Goal: Answer question/provide support: Share knowledge or assist other users

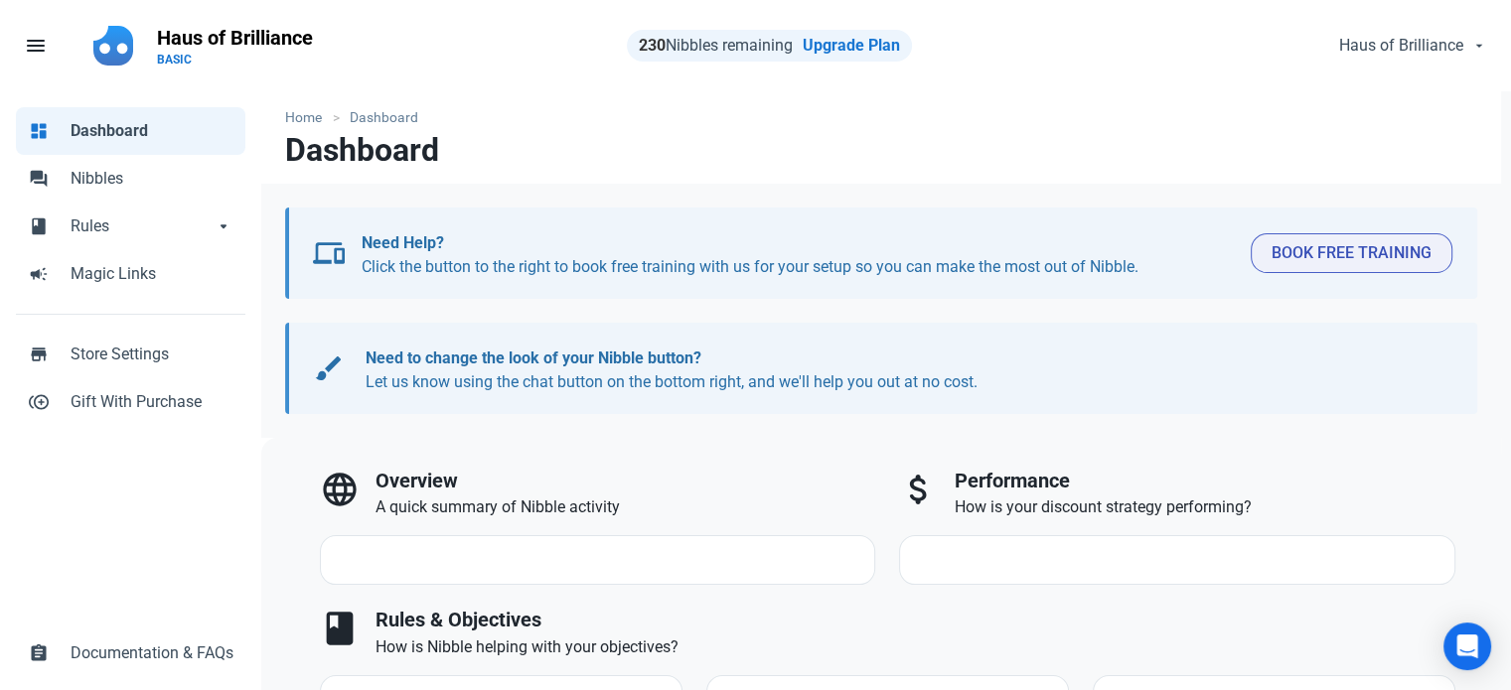
select select "7d"
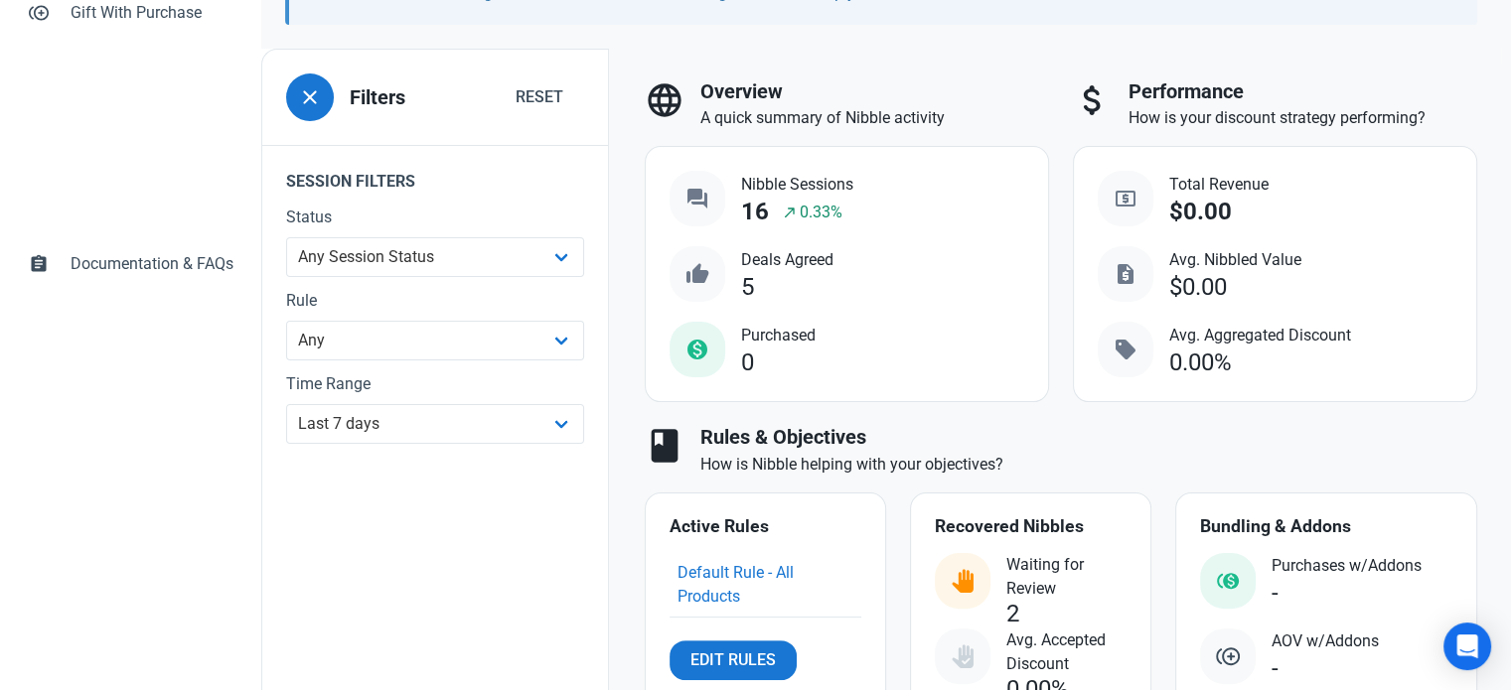
scroll to position [596, 0]
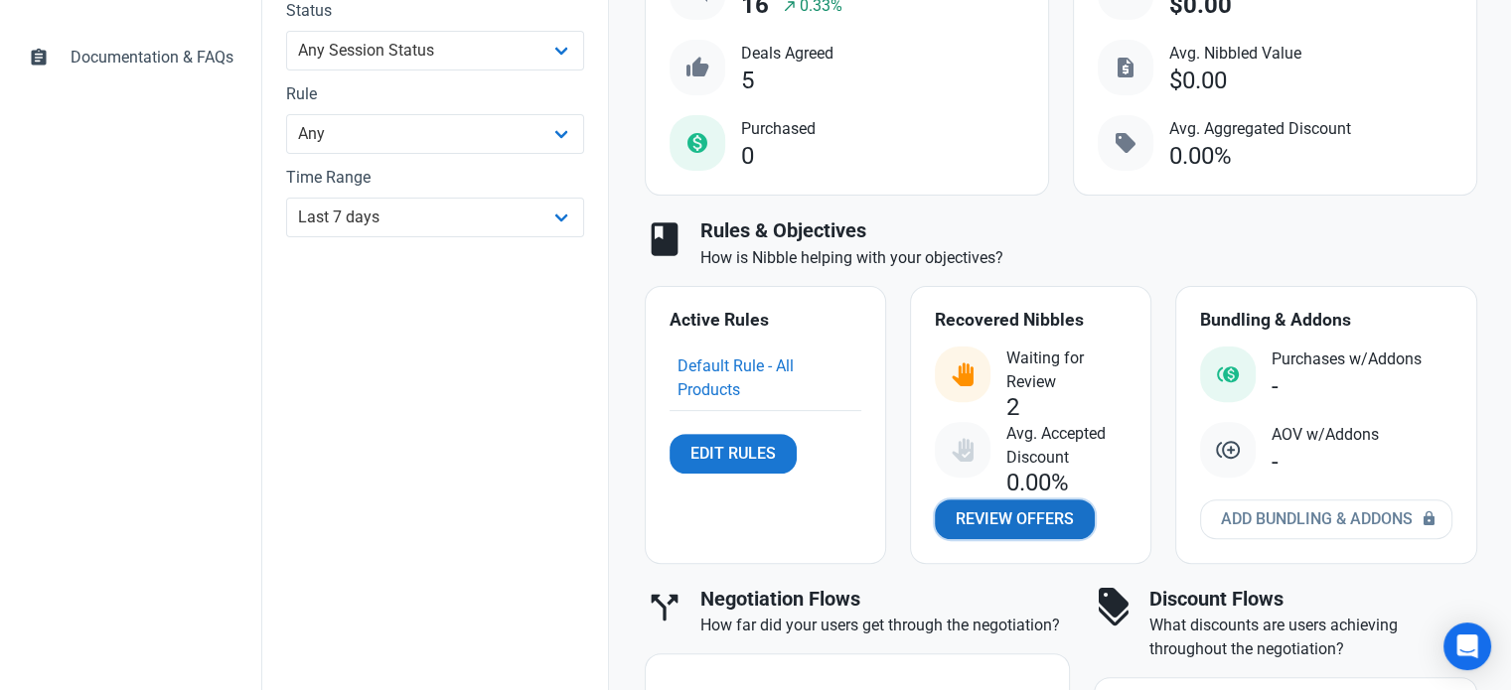
click at [964, 520] on span "Review Offers" at bounding box center [1015, 520] width 118 height 24
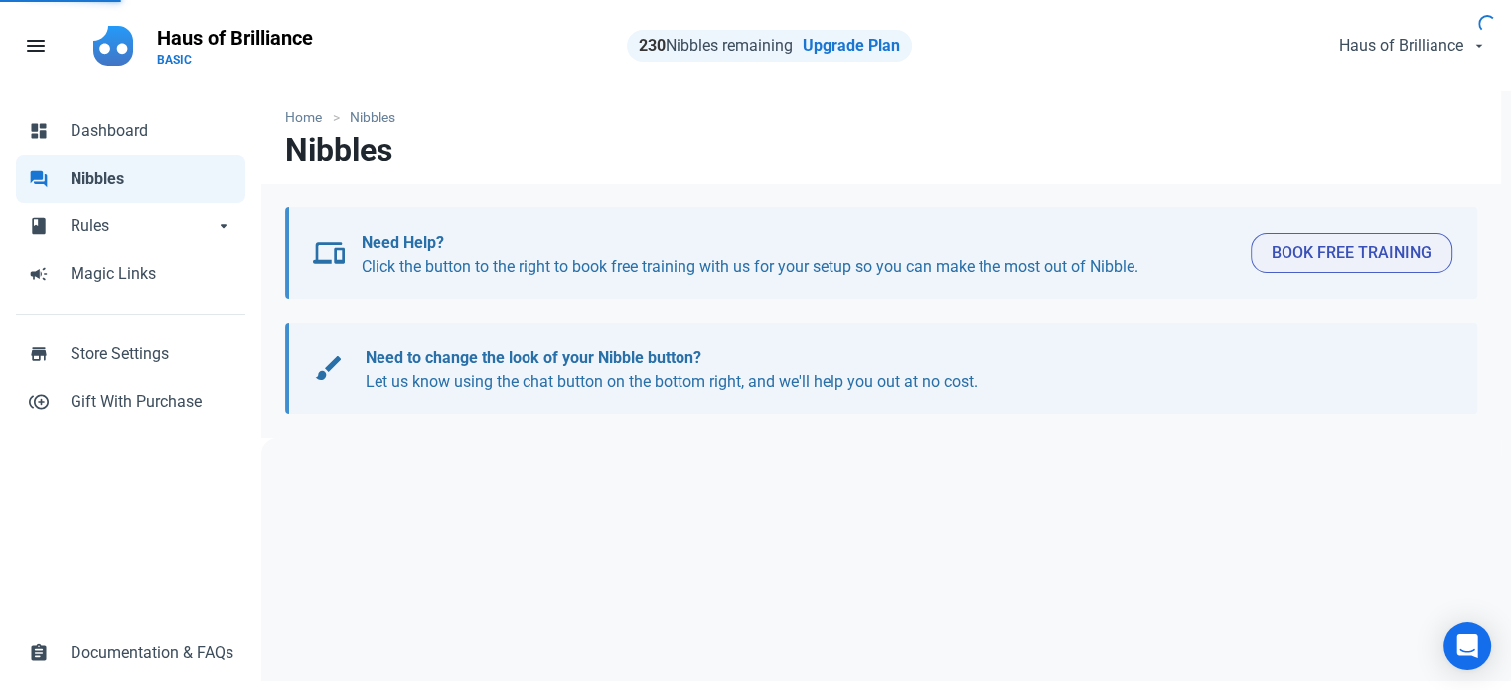
select select "user_offer_available"
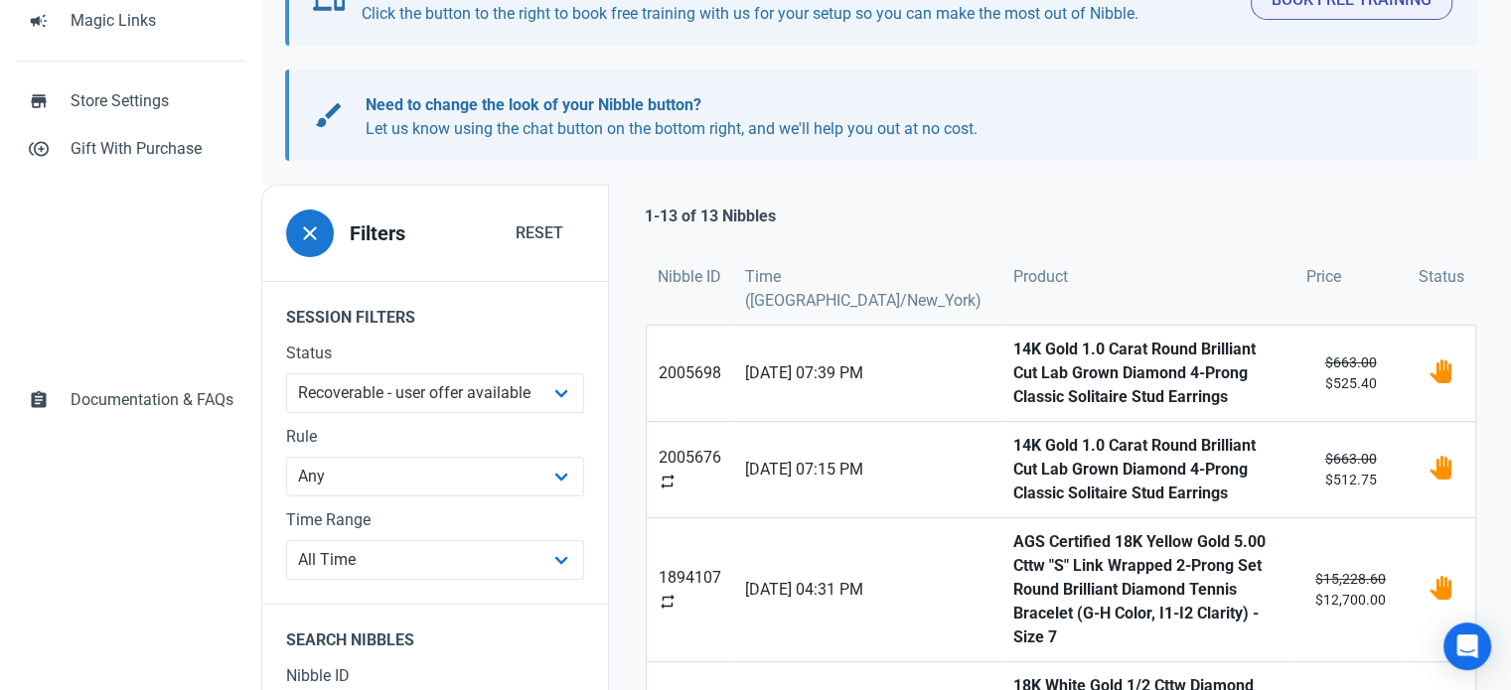
scroll to position [298, 0]
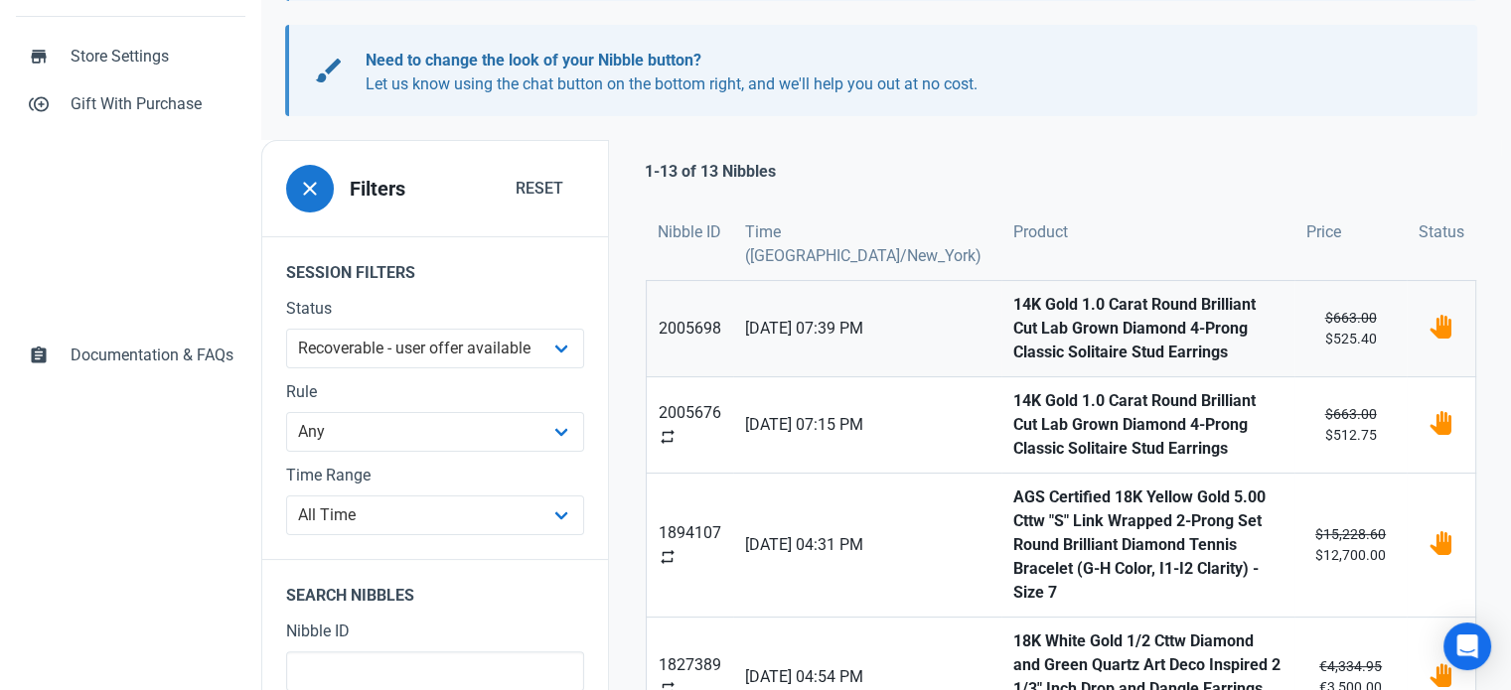
click at [1013, 307] on strong "14K Gold 1.0 Carat Round Brilliant Cut Lab Grown Diamond 4-Prong Classic Solita…" at bounding box center [1147, 329] width 269 height 72
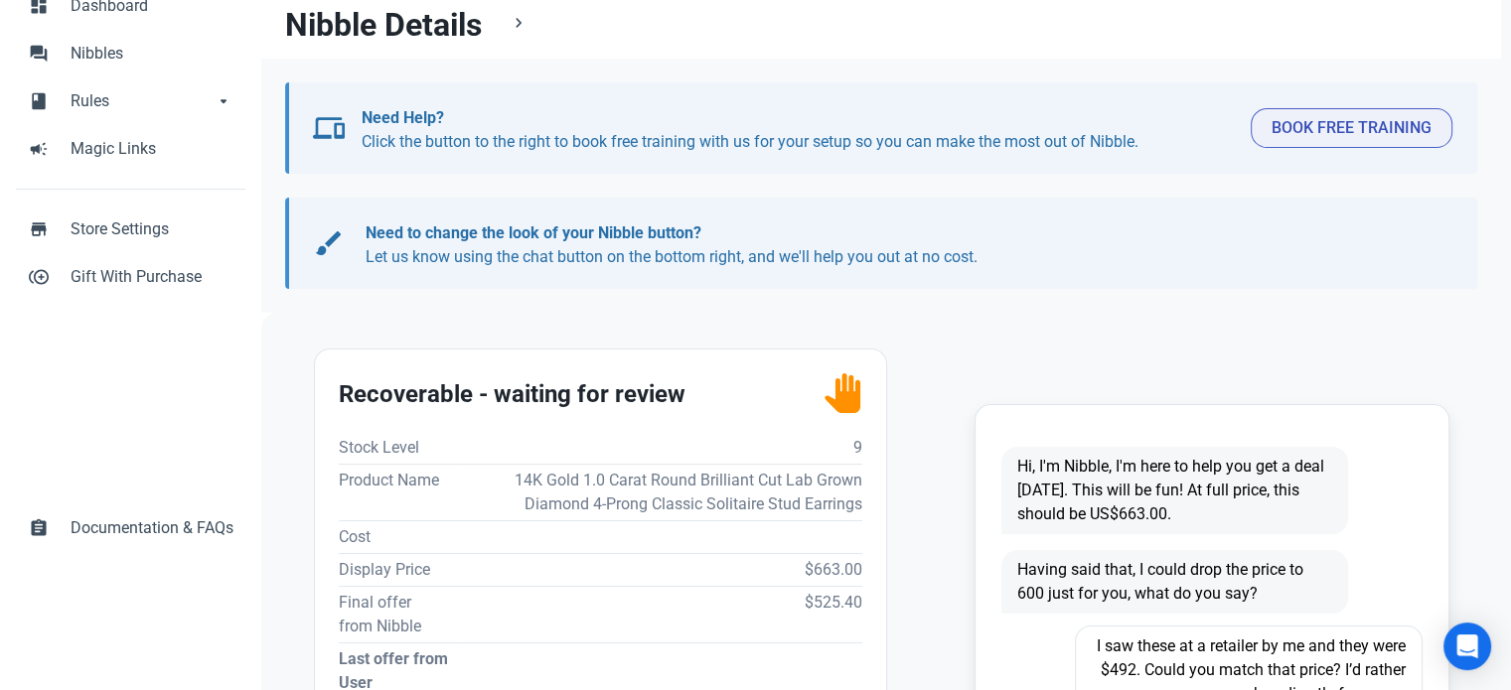
scroll to position [397, 0]
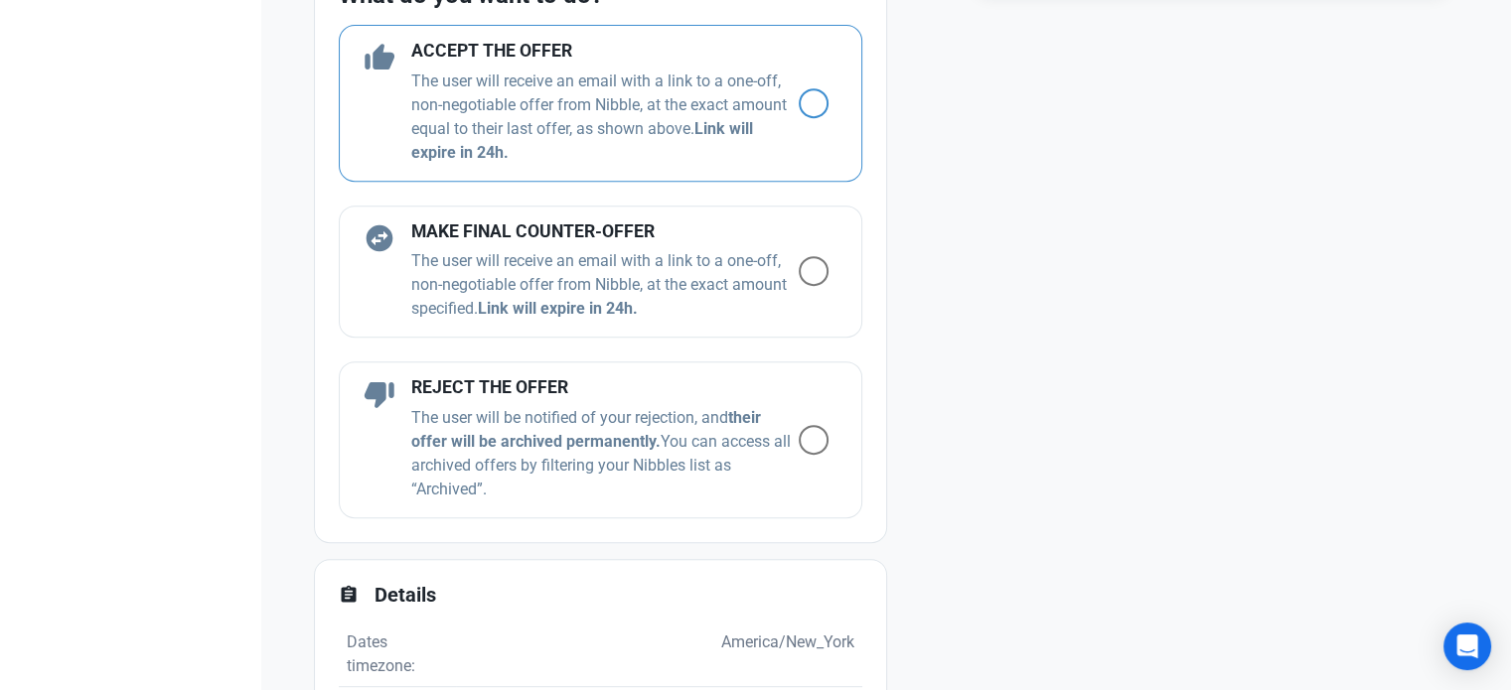
click at [775, 94] on p "The user will receive an email with a link to a one-off, non-negotiable offer f…" at bounding box center [604, 117] width 387 height 95
radio input "true"
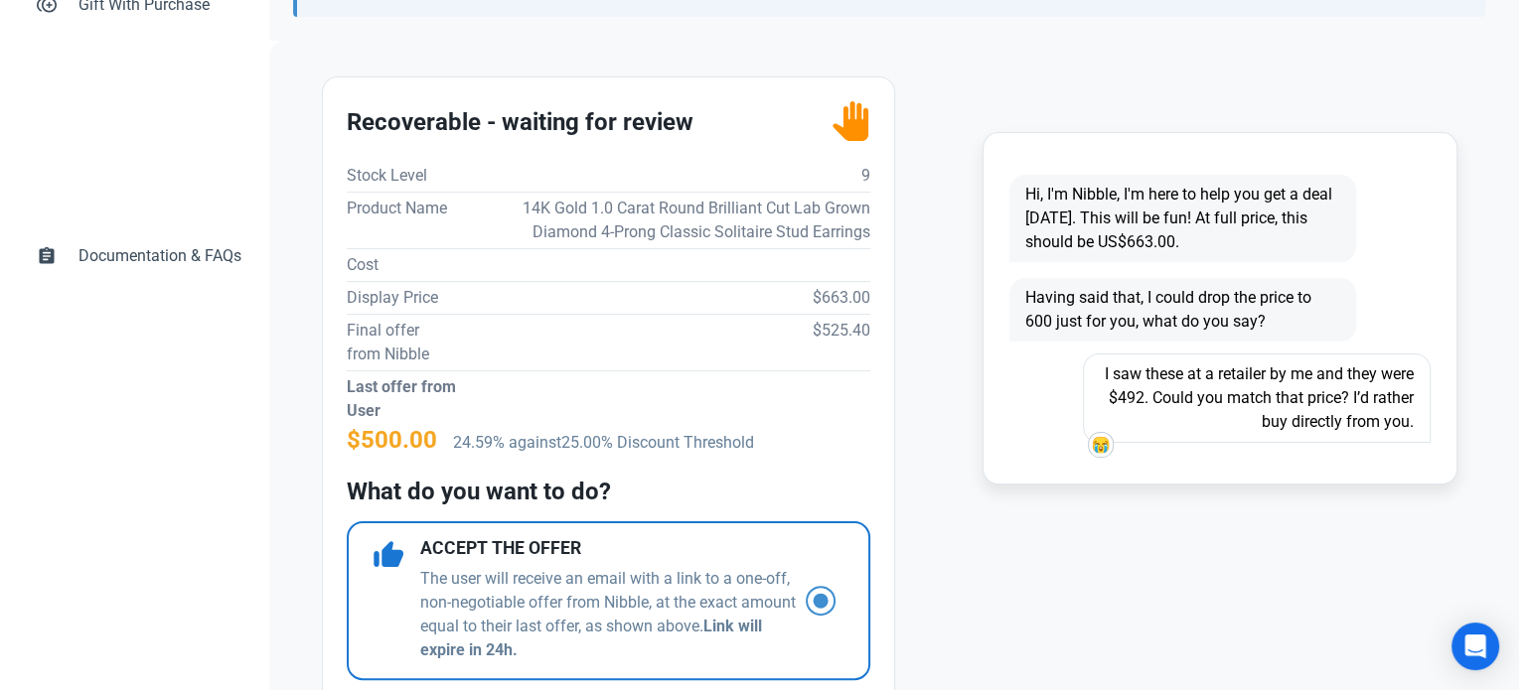
scroll to position [1192, 0]
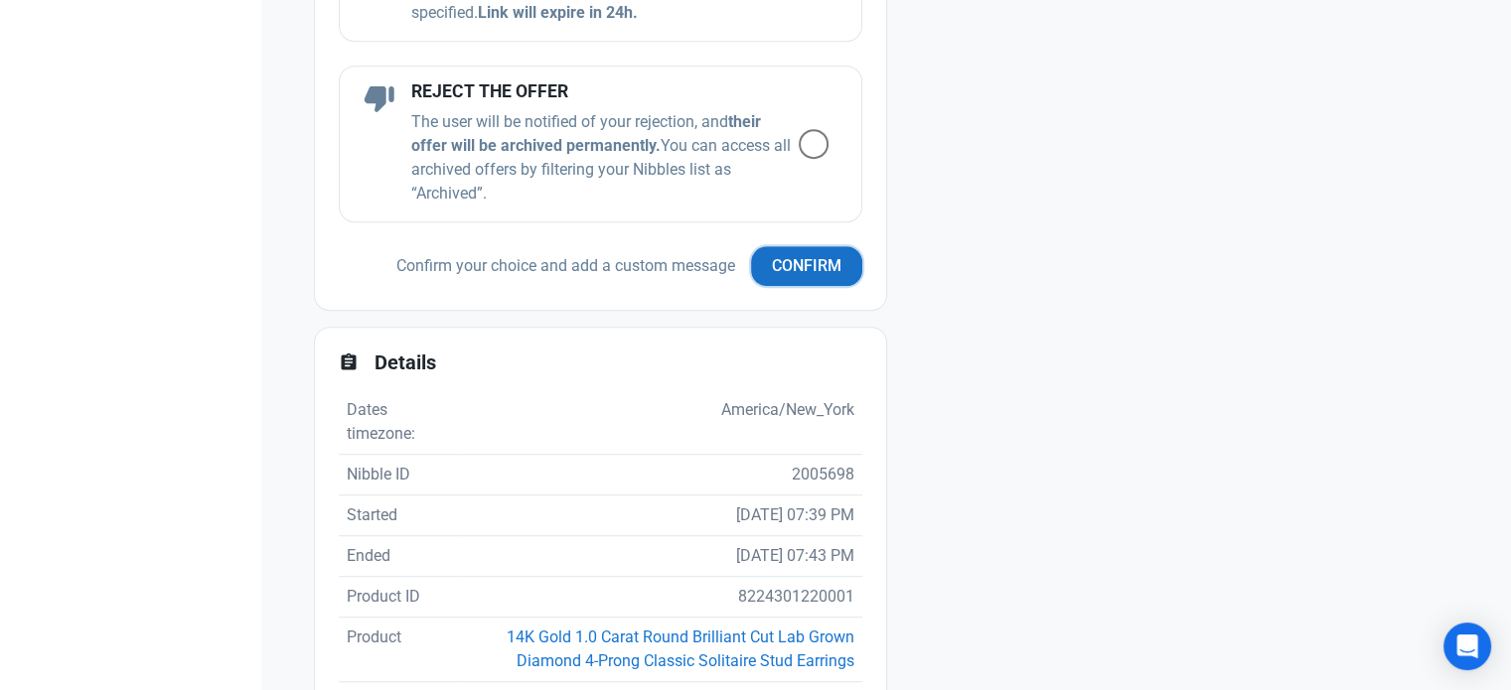
click at [785, 266] on span "Confirm" at bounding box center [807, 266] width 70 height 24
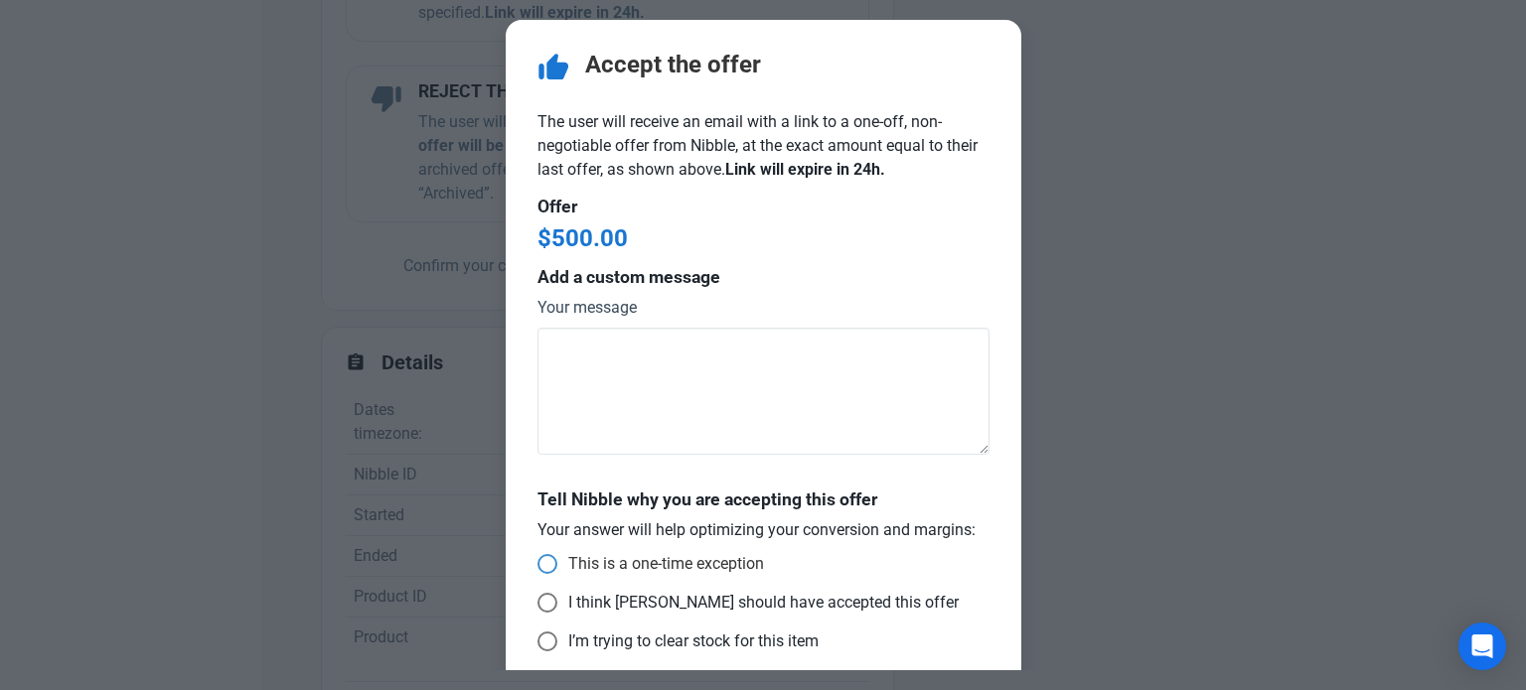
click at [723, 555] on span "This is a one-time exception" at bounding box center [660, 564] width 207 height 20
click at [550, 558] on input "This is a one-time exception" at bounding box center [543, 564] width 13 height 13
radio input "true"
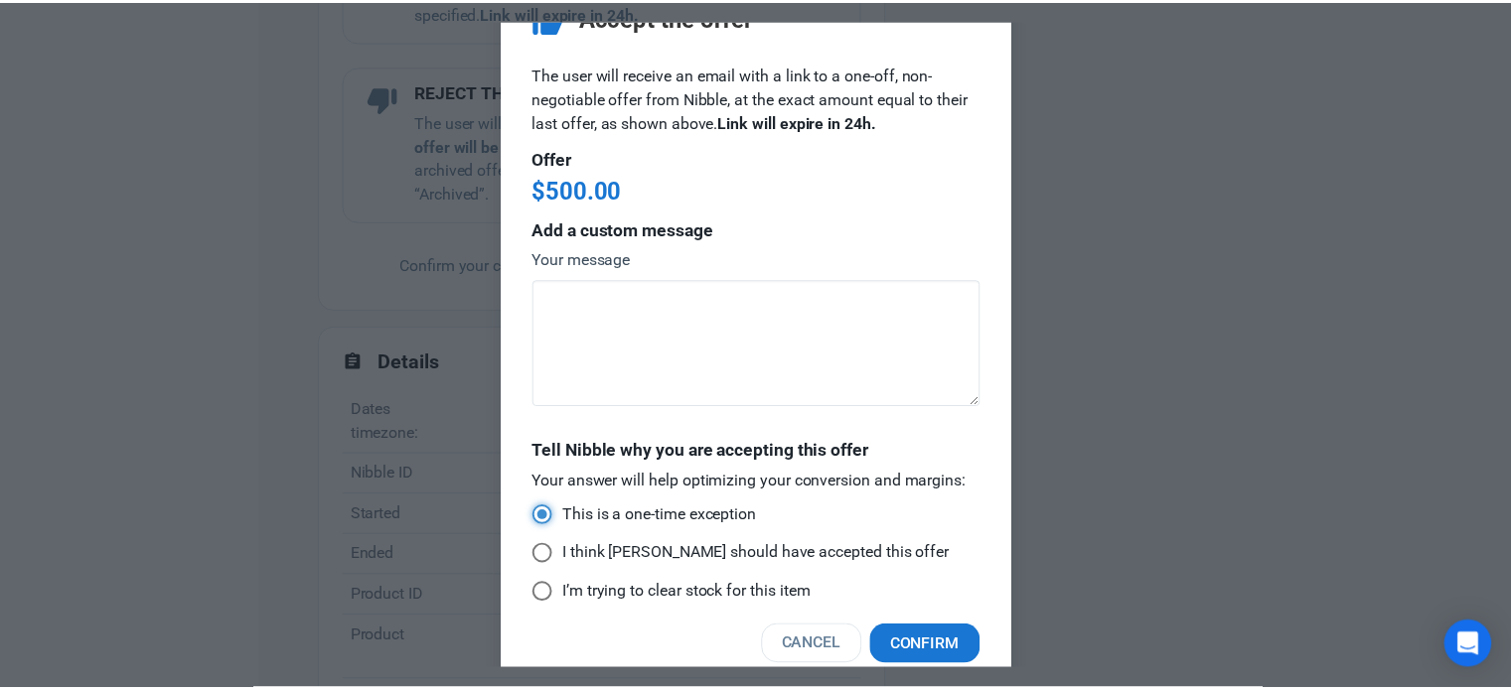
scroll to position [73, 0]
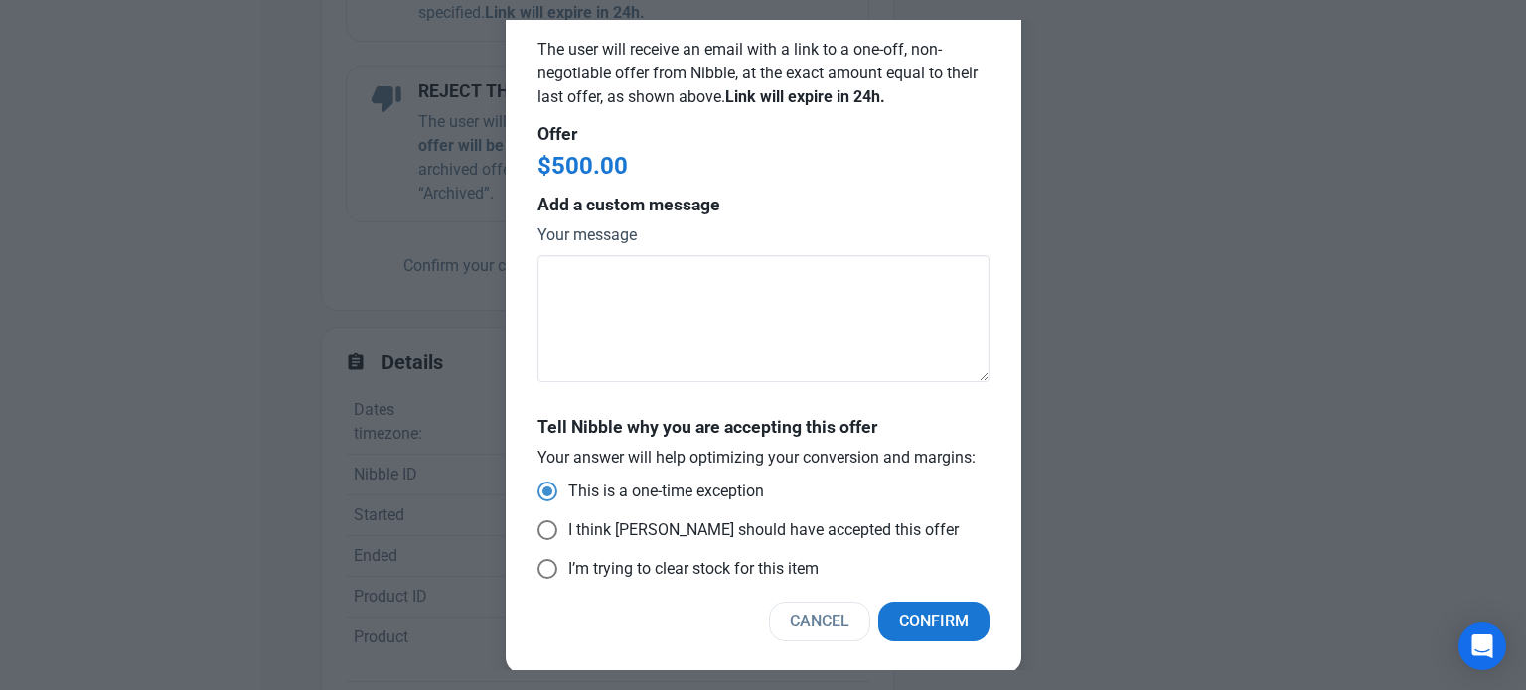
click at [911, 595] on div "thumb_up Accept the offer The user will receive an email with a link to a one-o…" at bounding box center [764, 310] width 516 height 726
click at [911, 605] on button "Confirm" at bounding box center [933, 622] width 111 height 40
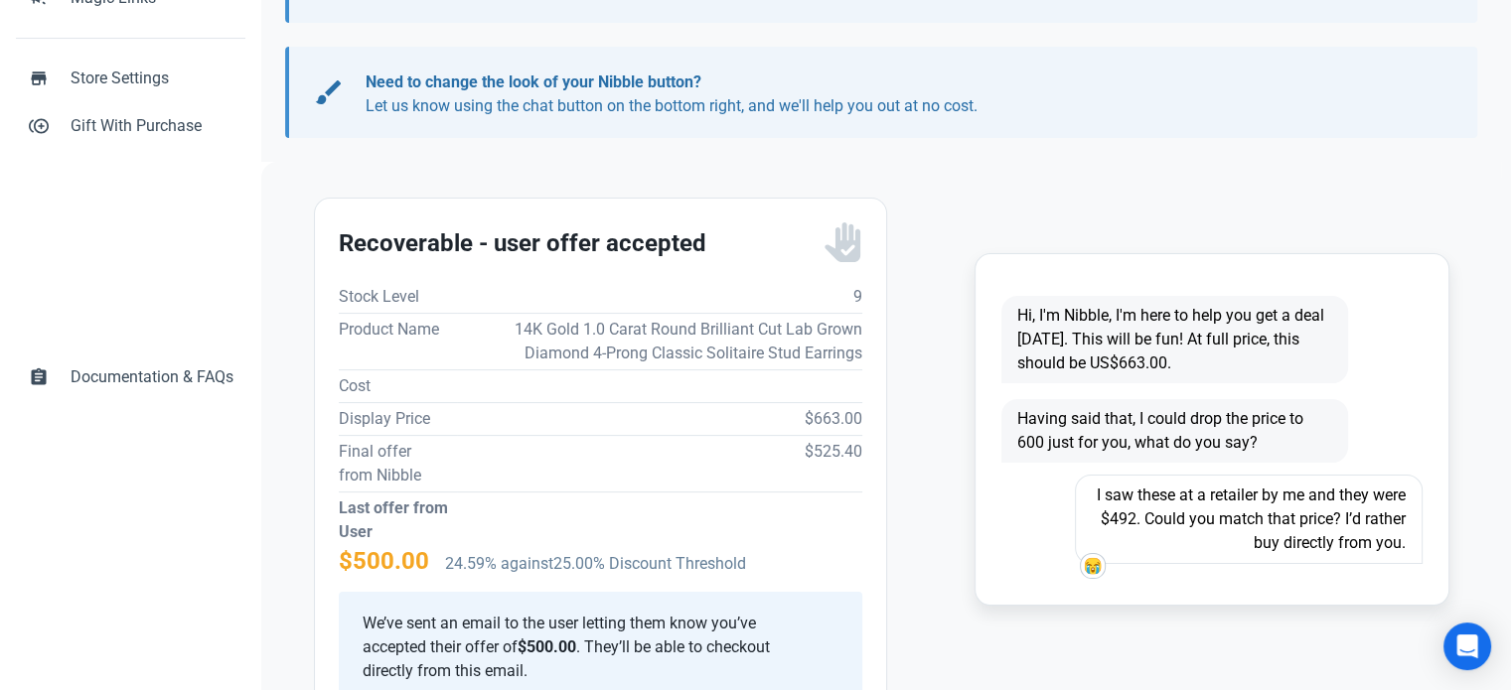
scroll to position [0, 0]
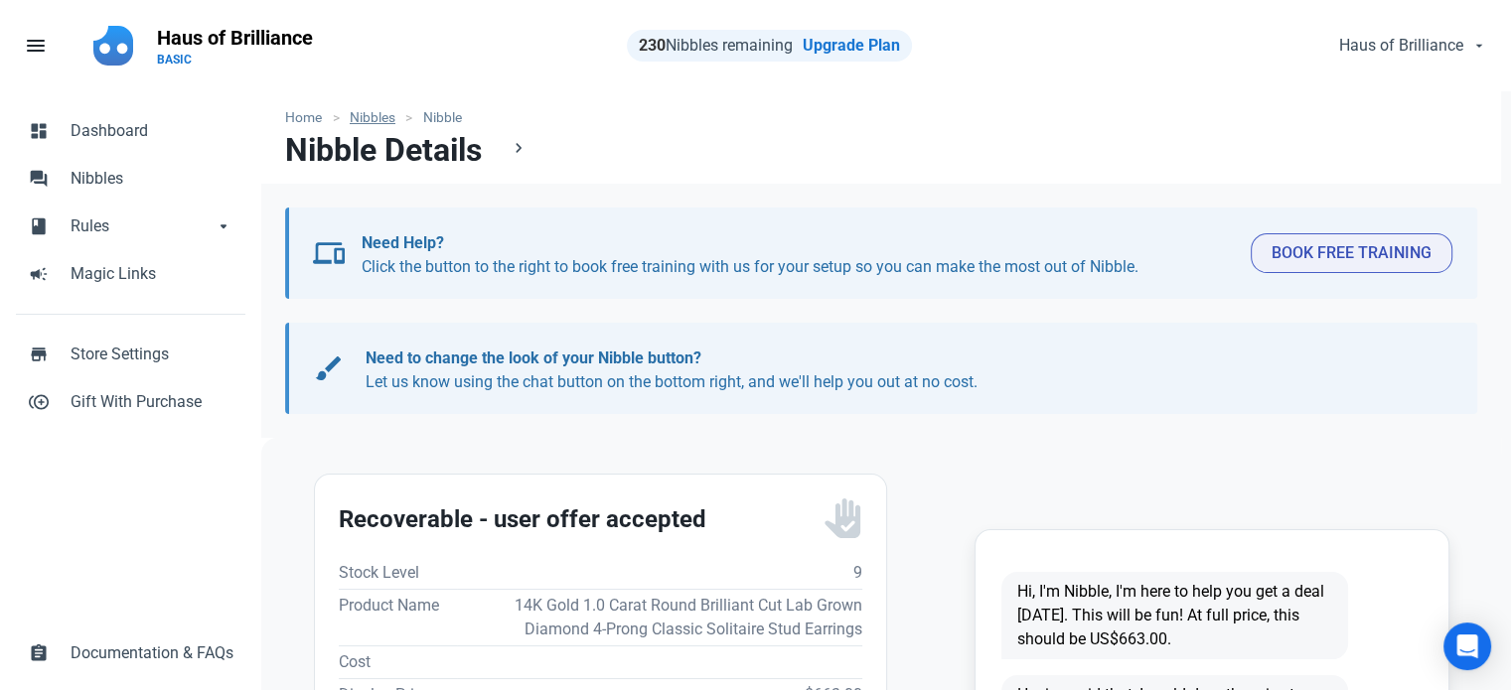
click at [389, 111] on link "Nibbles" at bounding box center [373, 117] width 67 height 21
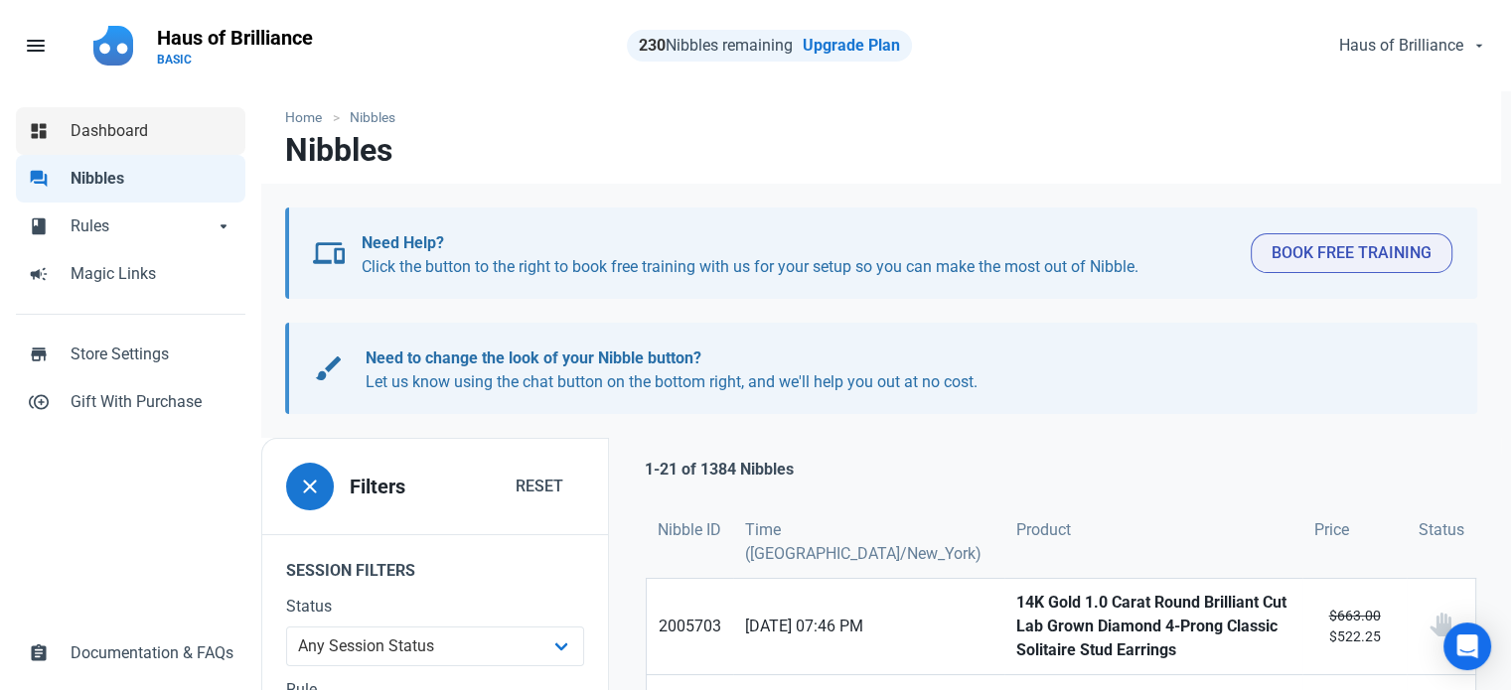
click at [142, 122] on span "Dashboard" at bounding box center [152, 131] width 163 height 24
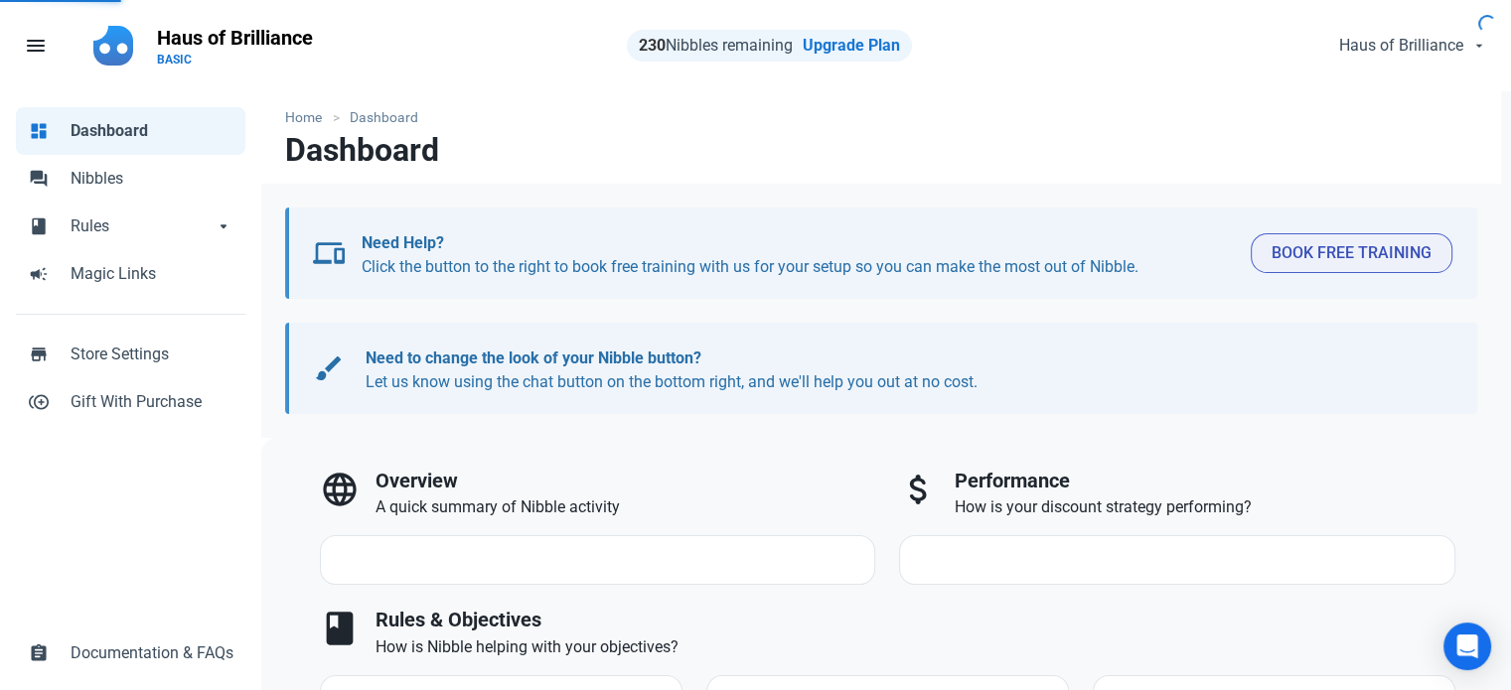
select select "7d"
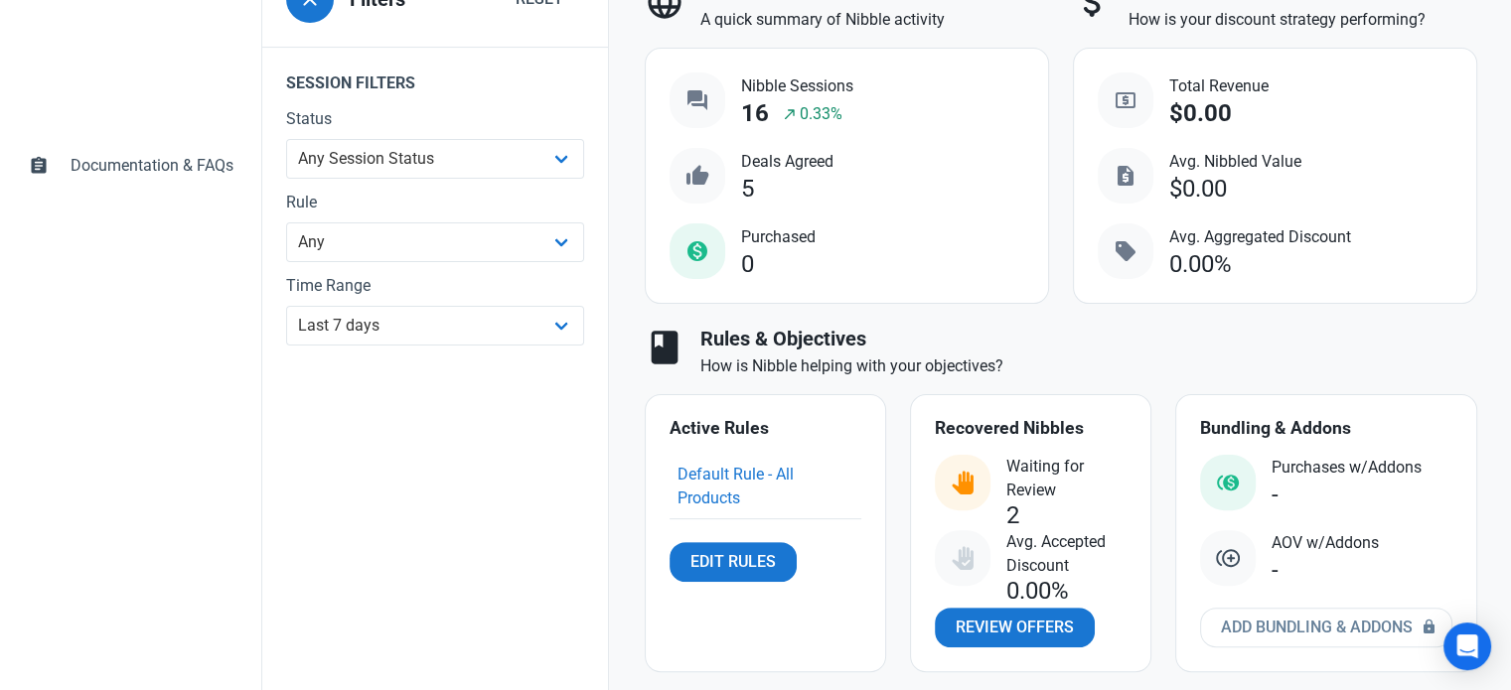
scroll to position [497, 0]
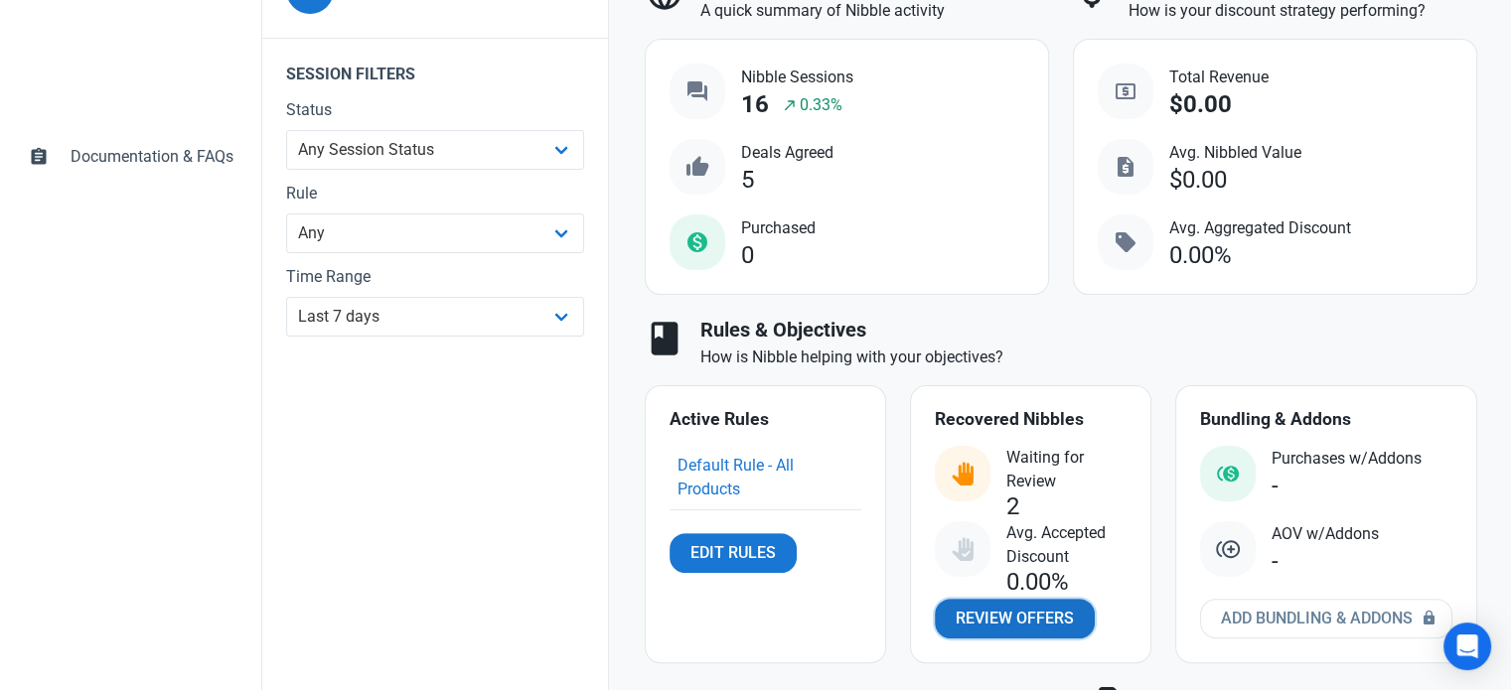
click at [987, 611] on span "Review Offers" at bounding box center [1015, 619] width 118 height 24
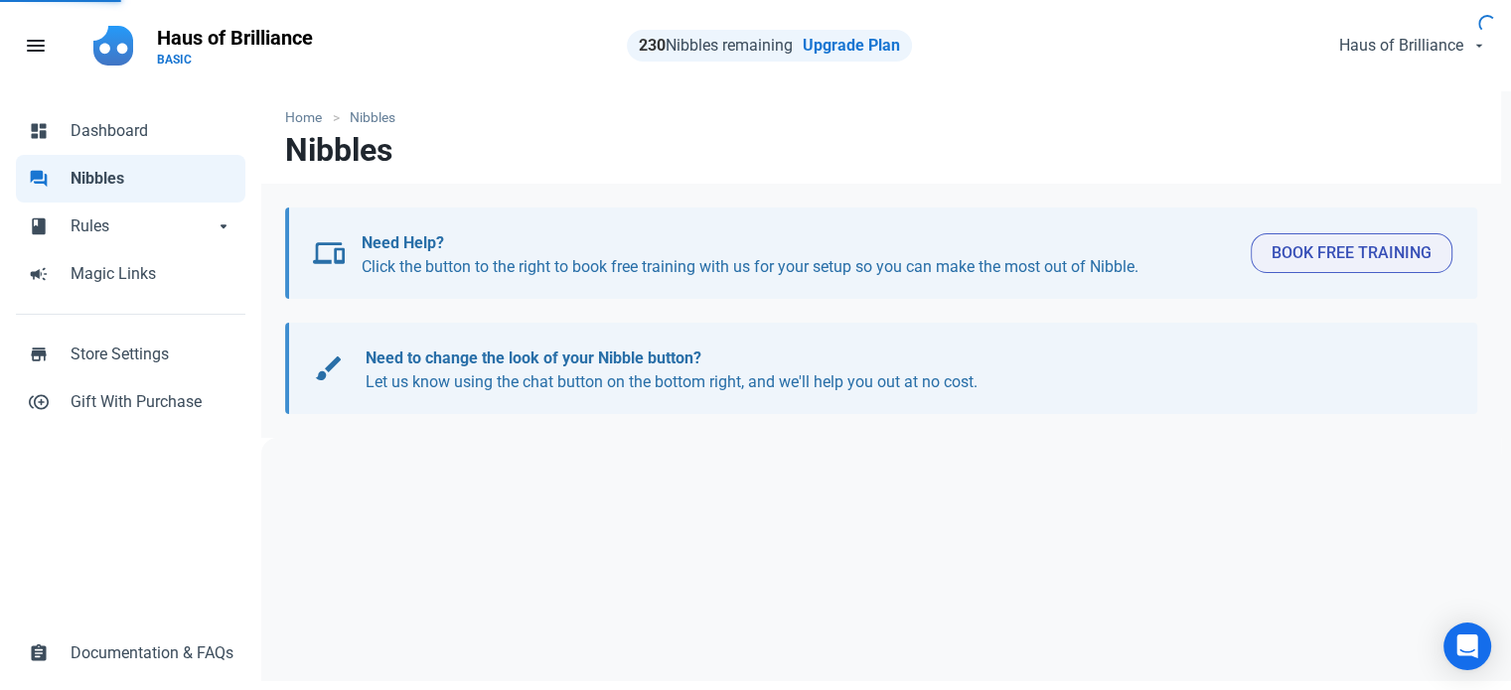
select select "user_offer_available"
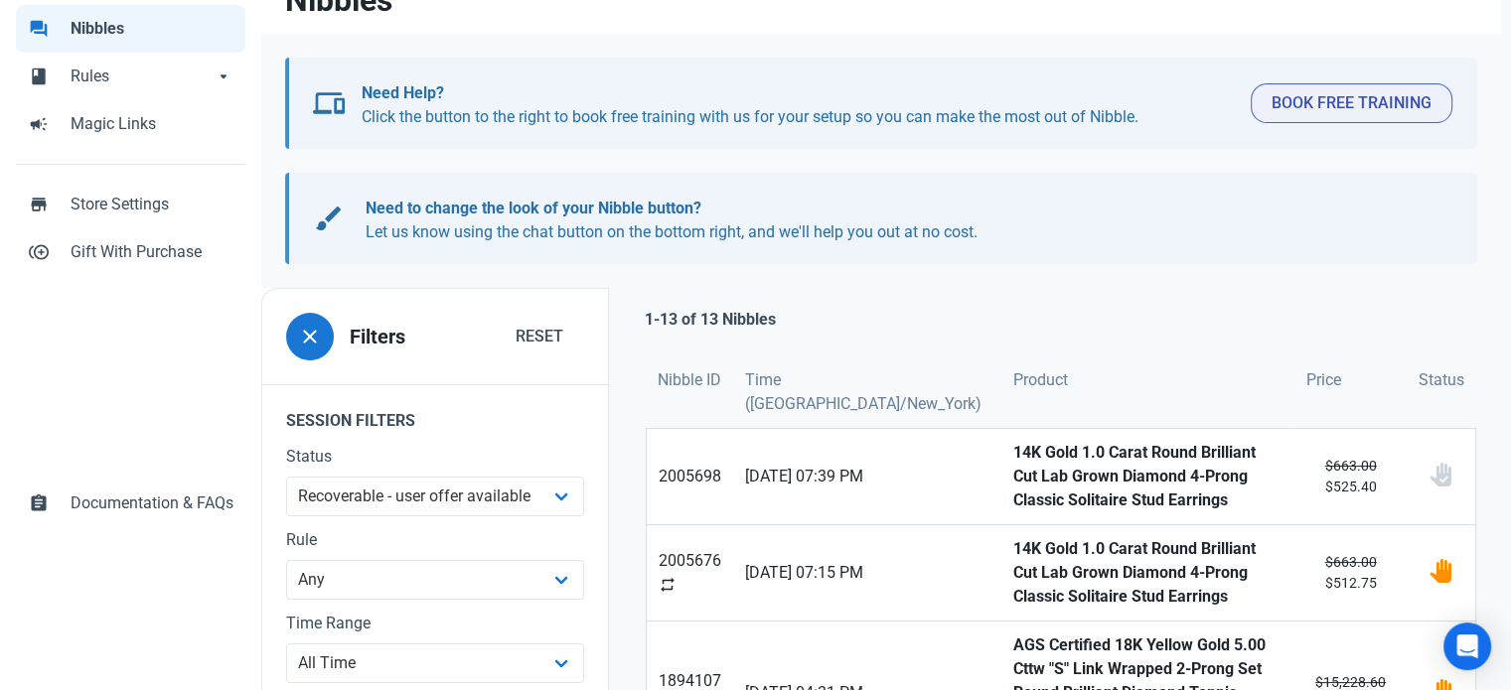
scroll to position [199, 0]
